Goal: Task Accomplishment & Management: Use online tool/utility

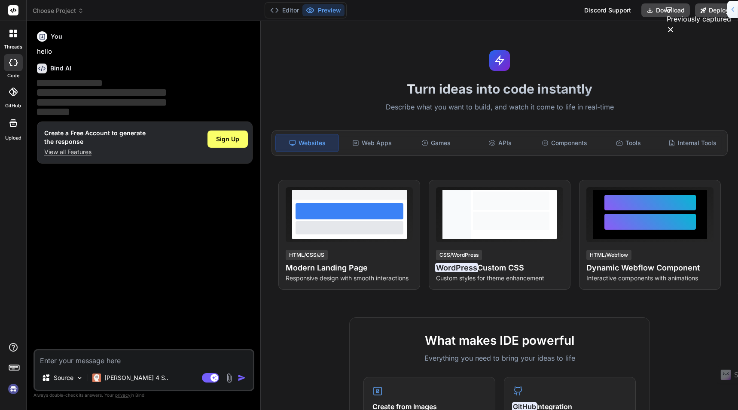
click at [15, 390] on img at bounding box center [13, 389] width 15 height 15
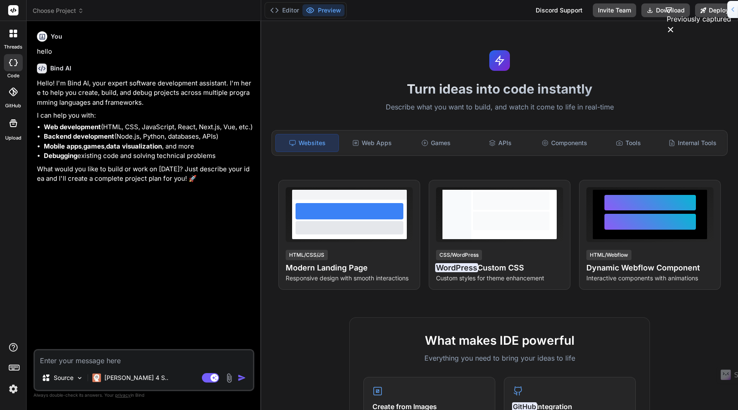
click at [12, 386] on img at bounding box center [13, 389] width 15 height 15
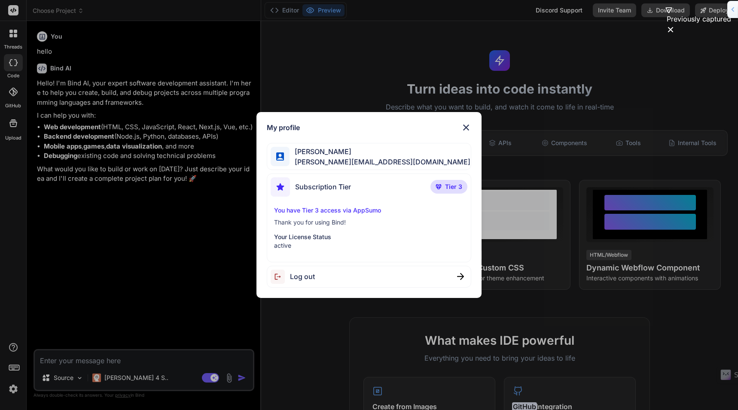
click at [316, 239] on p "Your License Status" at bounding box center [369, 237] width 190 height 9
click at [467, 130] on img at bounding box center [466, 127] width 10 height 10
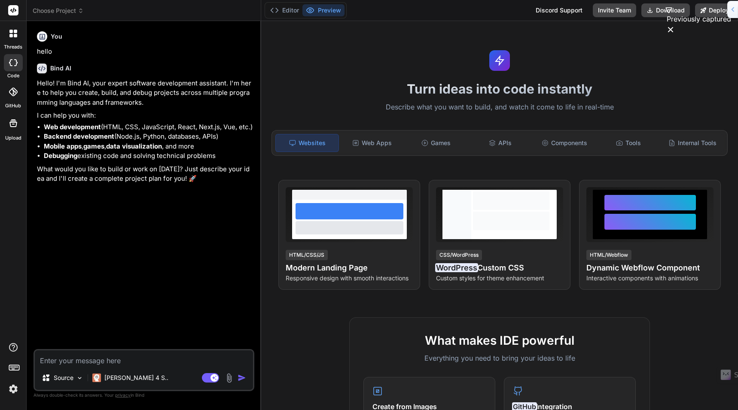
click at [15, 96] on icon at bounding box center [13, 92] width 9 height 9
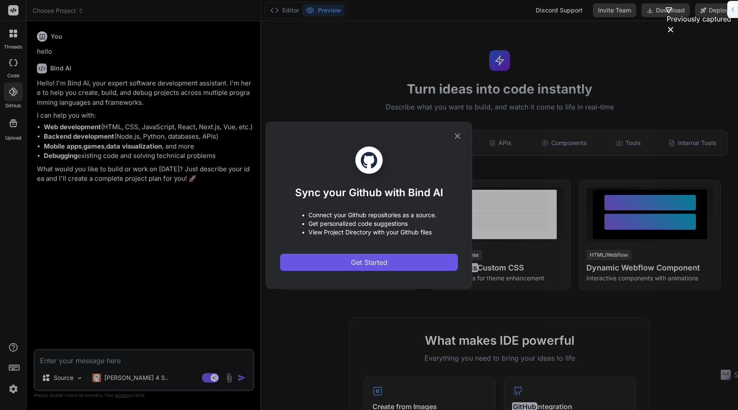
click at [362, 259] on span "Get Started" at bounding box center [369, 262] width 36 height 10
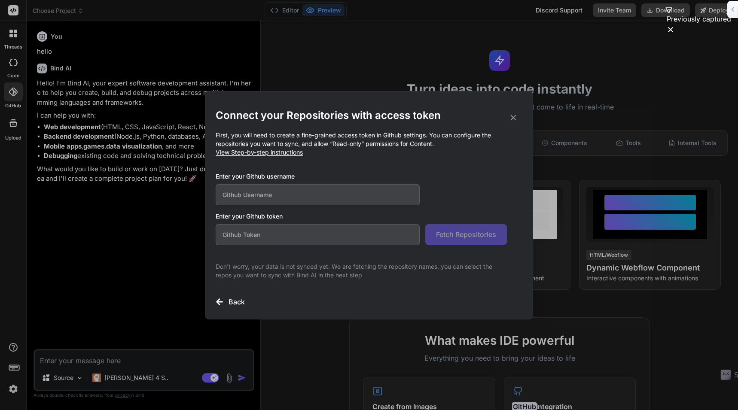
click at [284, 189] on input "text" at bounding box center [318, 194] width 204 height 21
click at [332, 224] on input "text" at bounding box center [318, 234] width 204 height 21
click at [241, 302] on h3 "Back" at bounding box center [236, 302] width 16 height 10
click at [268, 192] on input "text" at bounding box center [318, 194] width 204 height 21
click at [299, 197] on input "text" at bounding box center [318, 194] width 204 height 21
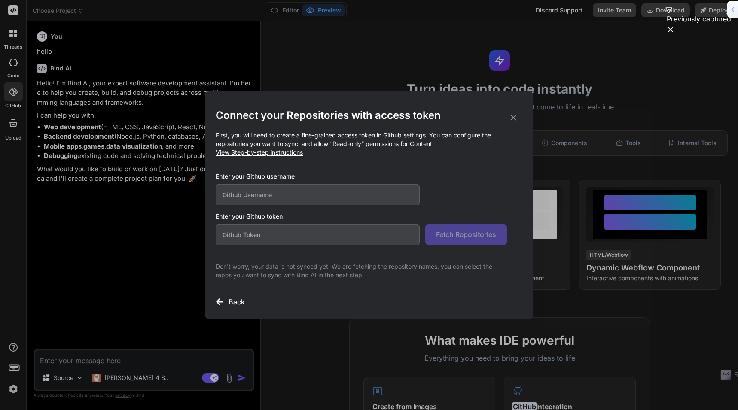
click at [12, 38] on div "Connect your Repositories with access token First, you will need to create a fi…" at bounding box center [369, 205] width 738 height 410
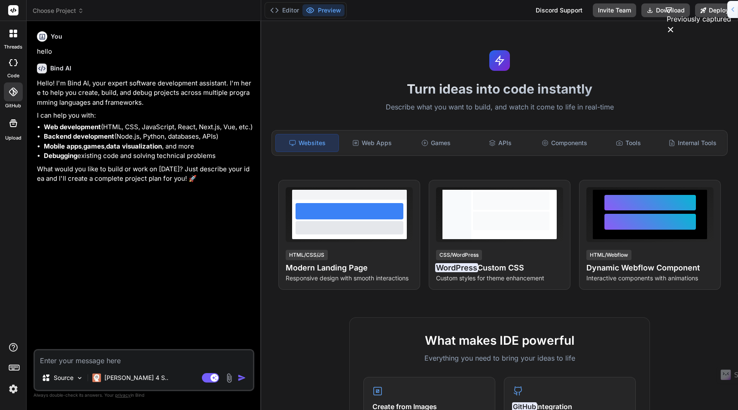
click at [13, 31] on icon at bounding box center [13, 34] width 8 height 8
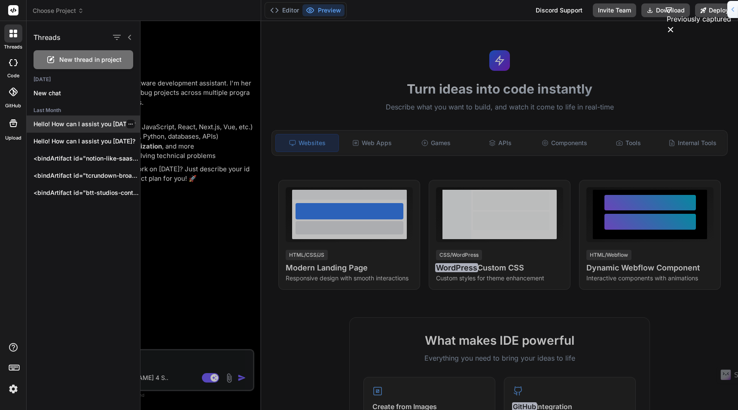
click at [100, 125] on p "Hello! How can I assist you [DATE]?" at bounding box center [86, 124] width 106 height 9
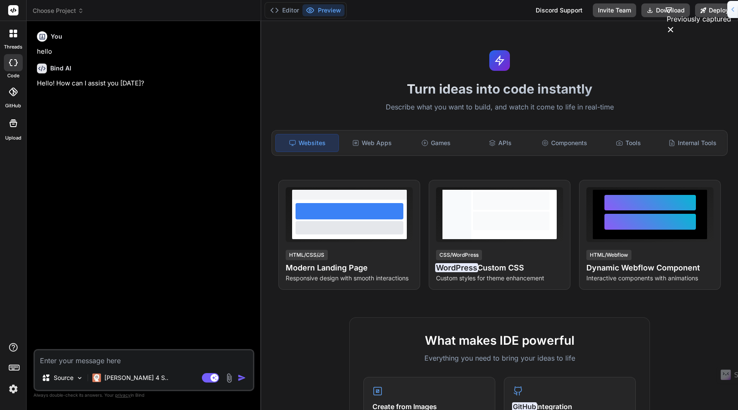
type textarea "x"
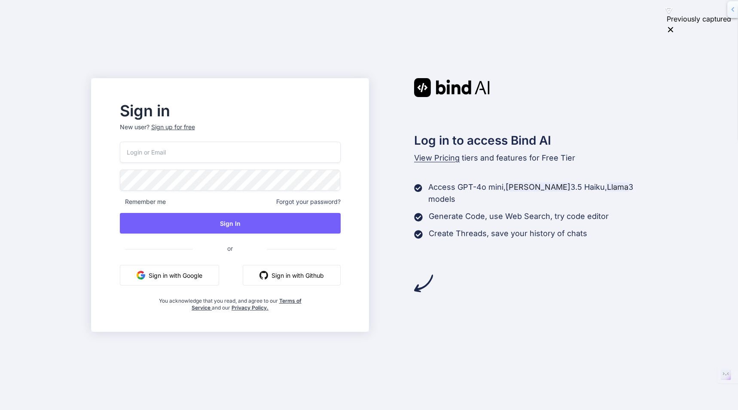
click at [229, 146] on input "email" at bounding box center [230, 152] width 221 height 21
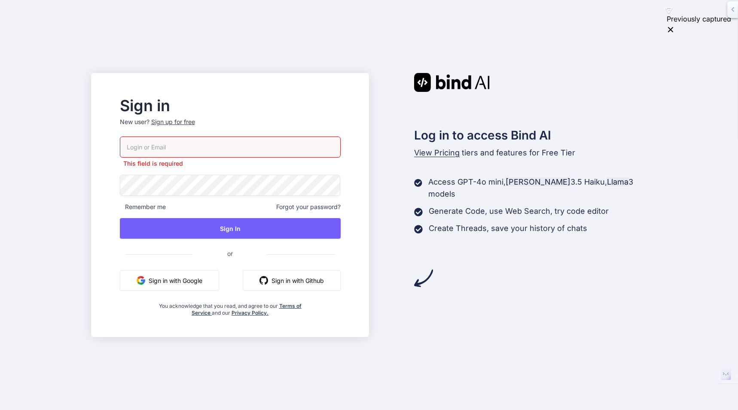
type input "[PERSON_NAME][EMAIL_ADDRESS][DOMAIN_NAME]"
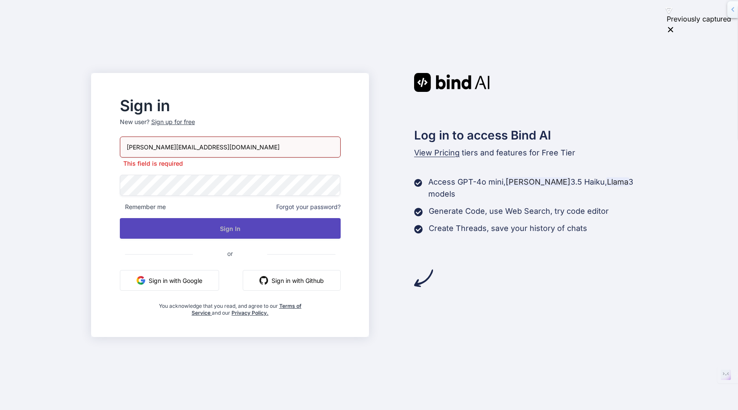
click at [240, 235] on div "[PERSON_NAME][EMAIL_ADDRESS][DOMAIN_NAME] This field is required Remember me Fo…" at bounding box center [230, 227] width 221 height 180
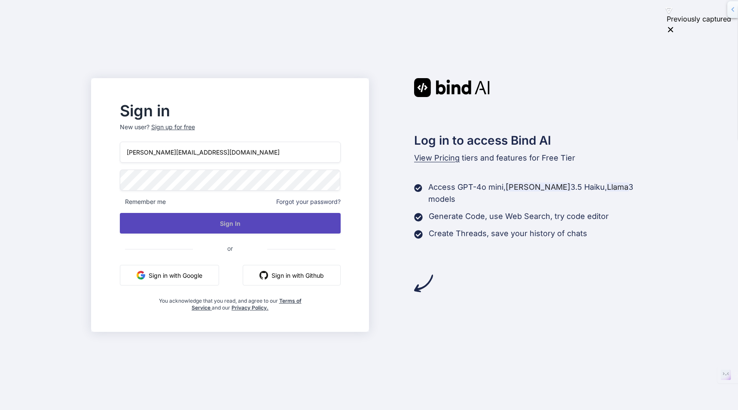
click at [241, 229] on button "Sign In" at bounding box center [230, 223] width 221 height 21
click at [244, 228] on button "Sign In" at bounding box center [230, 223] width 221 height 21
